Goal: Navigation & Orientation: Go to known website

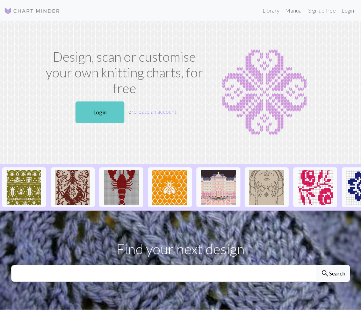
click at [81, 117] on link "Login" at bounding box center [99, 113] width 49 height 22
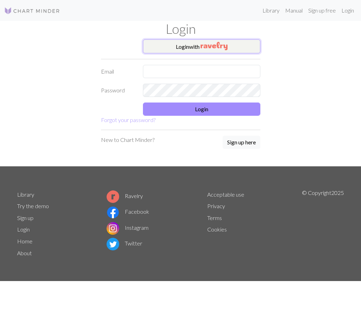
click at [187, 46] on button "Login with" at bounding box center [201, 46] width 117 height 14
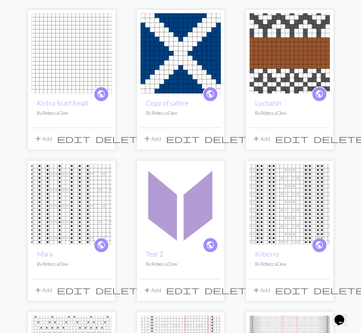
scroll to position [81, 0]
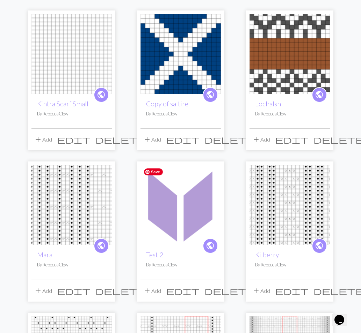
click at [180, 214] on img at bounding box center [180, 205] width 80 height 80
